Goal: Find specific fact: Find contact information

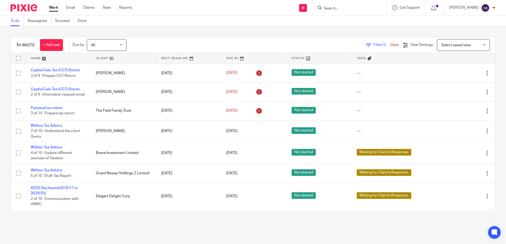
click at [336, 12] on div at bounding box center [349, 8] width 74 height 16
click at [339, 9] on input "Search" at bounding box center [347, 8] width 48 height 5
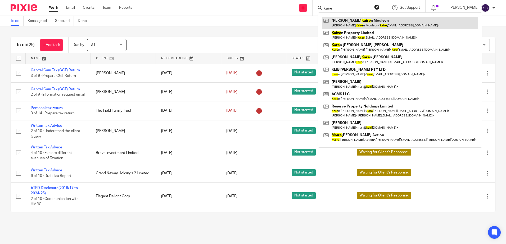
type input "kaire"
click at [350, 19] on link at bounding box center [400, 23] width 156 height 12
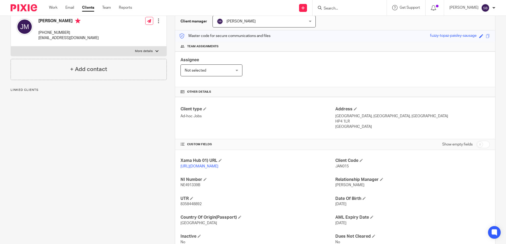
scroll to position [78, 0]
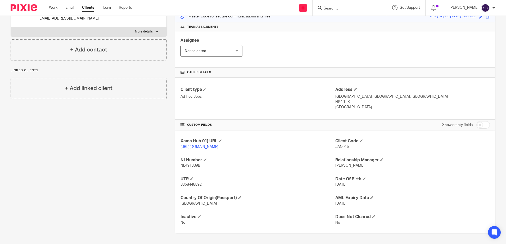
click at [143, 121] on div "Client contacts Janet Kairen Moulson +44 7949270677 kairen1@btinternet.com Edit…" at bounding box center [84, 109] width 164 height 250
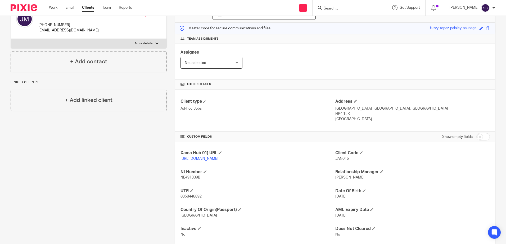
scroll to position [52, 0]
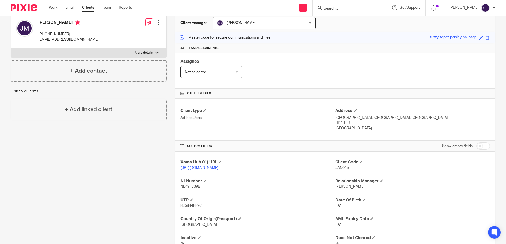
drag, startPoint x: 349, startPoint y: 123, endPoint x: 331, endPoint y: 125, distance: 17.3
click at [331, 125] on div "Client type Ad-hoc Jobs Address Long Acre, Northchurch Common, Berkhamstead HP4…" at bounding box center [335, 120] width 320 height 42
drag, startPoint x: 331, startPoint y: 125, endPoint x: 338, endPoint y: 123, distance: 6.3
click at [338, 123] on p "HP4 1LR" at bounding box center [412, 123] width 154 height 5
click at [335, 123] on p "HP4 1LR" at bounding box center [412, 123] width 154 height 5
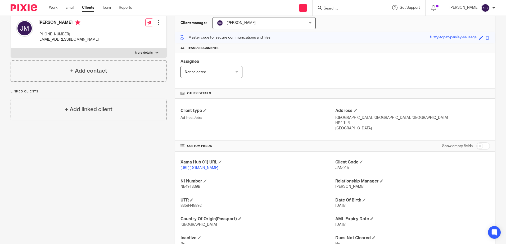
drag, startPoint x: 333, startPoint y: 124, endPoint x: 348, endPoint y: 122, distance: 15.1
click at [348, 122] on p "HP4 1LR" at bounding box center [412, 123] width 154 height 5
drag, startPoint x: 348, startPoint y: 122, endPoint x: 335, endPoint y: 124, distance: 13.3
copy p "HP4 1LR"
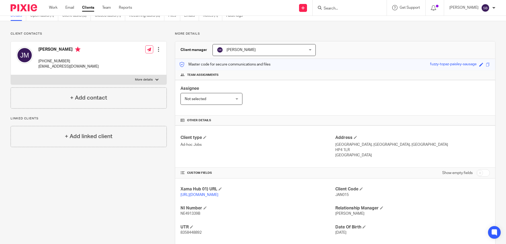
scroll to position [0, 0]
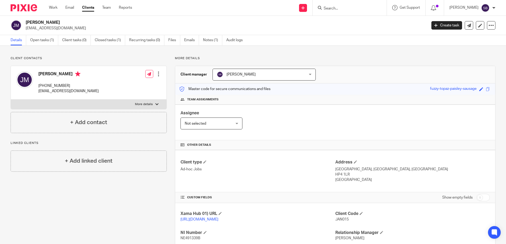
click at [63, 81] on div "Janet Kairen Moulson +44 7949270677 kairen1@btinternet.com" at bounding box center [68, 82] width 60 height 23
drag, startPoint x: 63, startPoint y: 81, endPoint x: 116, endPoint y: 89, distance: 53.8
click at [116, 90] on div "Janet Kairen Moulson +44 7949270677 kairen1@btinternet.com Edit contact Create …" at bounding box center [89, 83] width 156 height 34
